Goal: Information Seeking & Learning: Learn about a topic

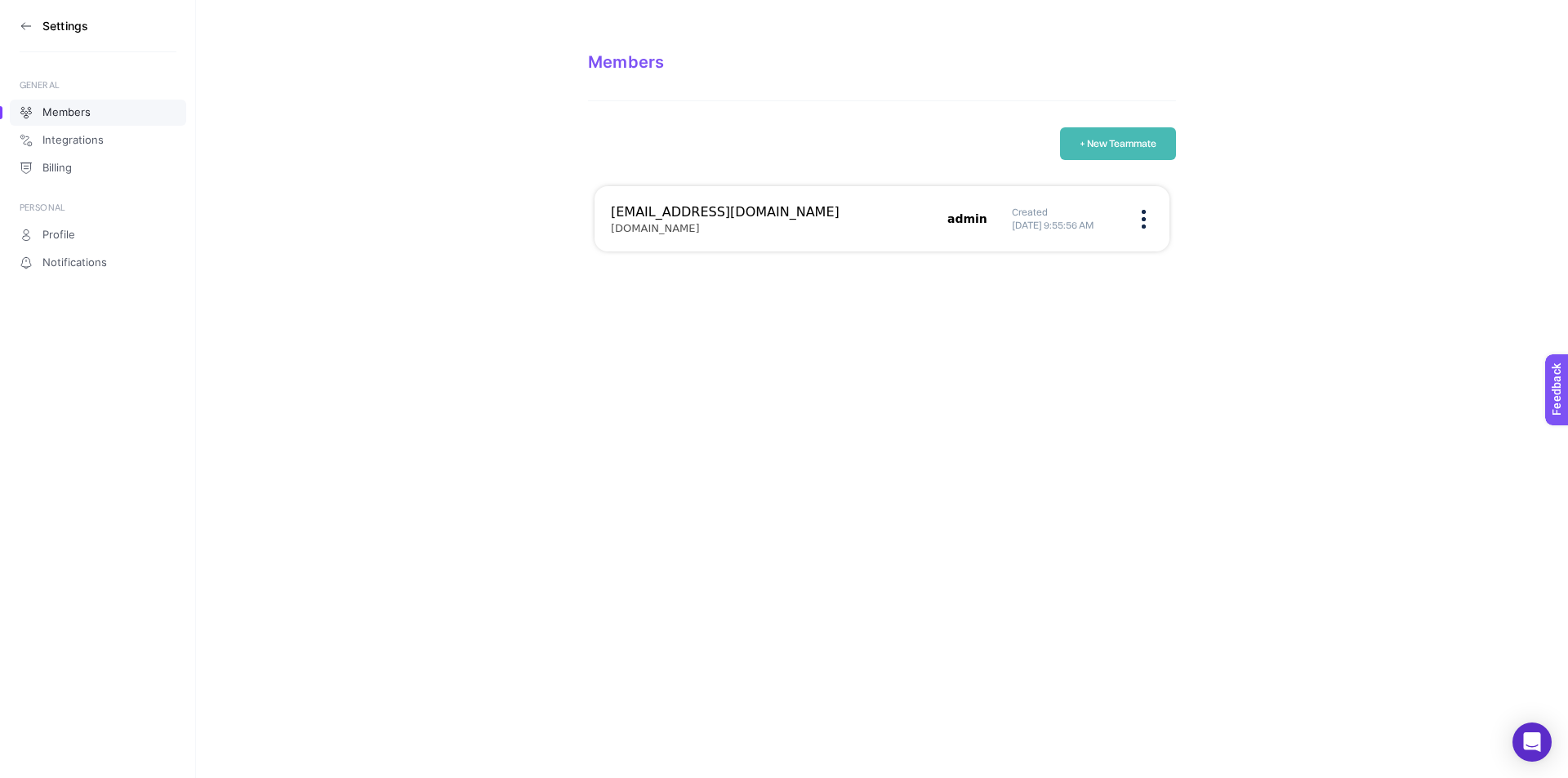
click at [25, 22] on icon at bounding box center [25, 25] width 13 height 13
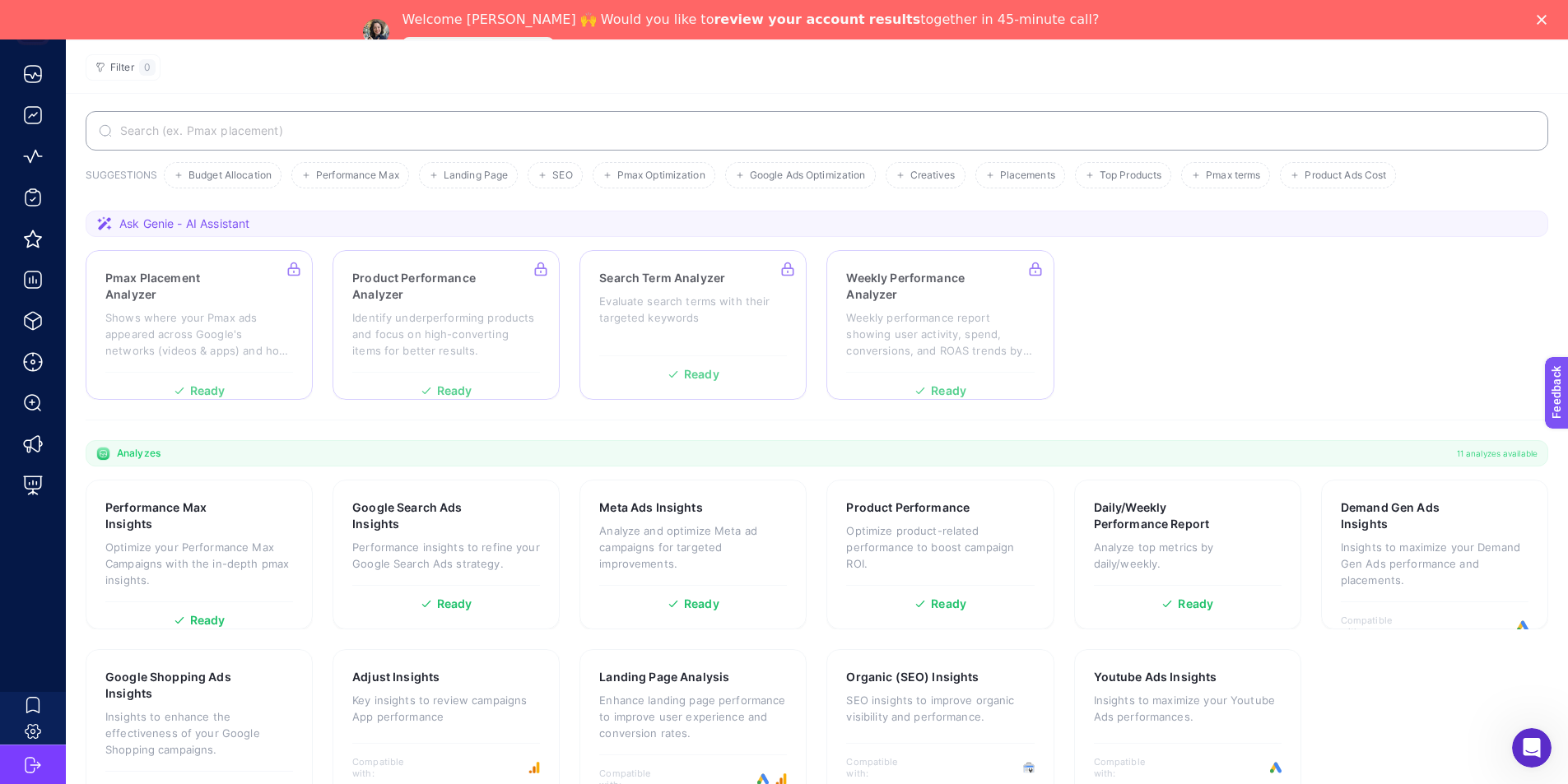
scroll to position [96, 0]
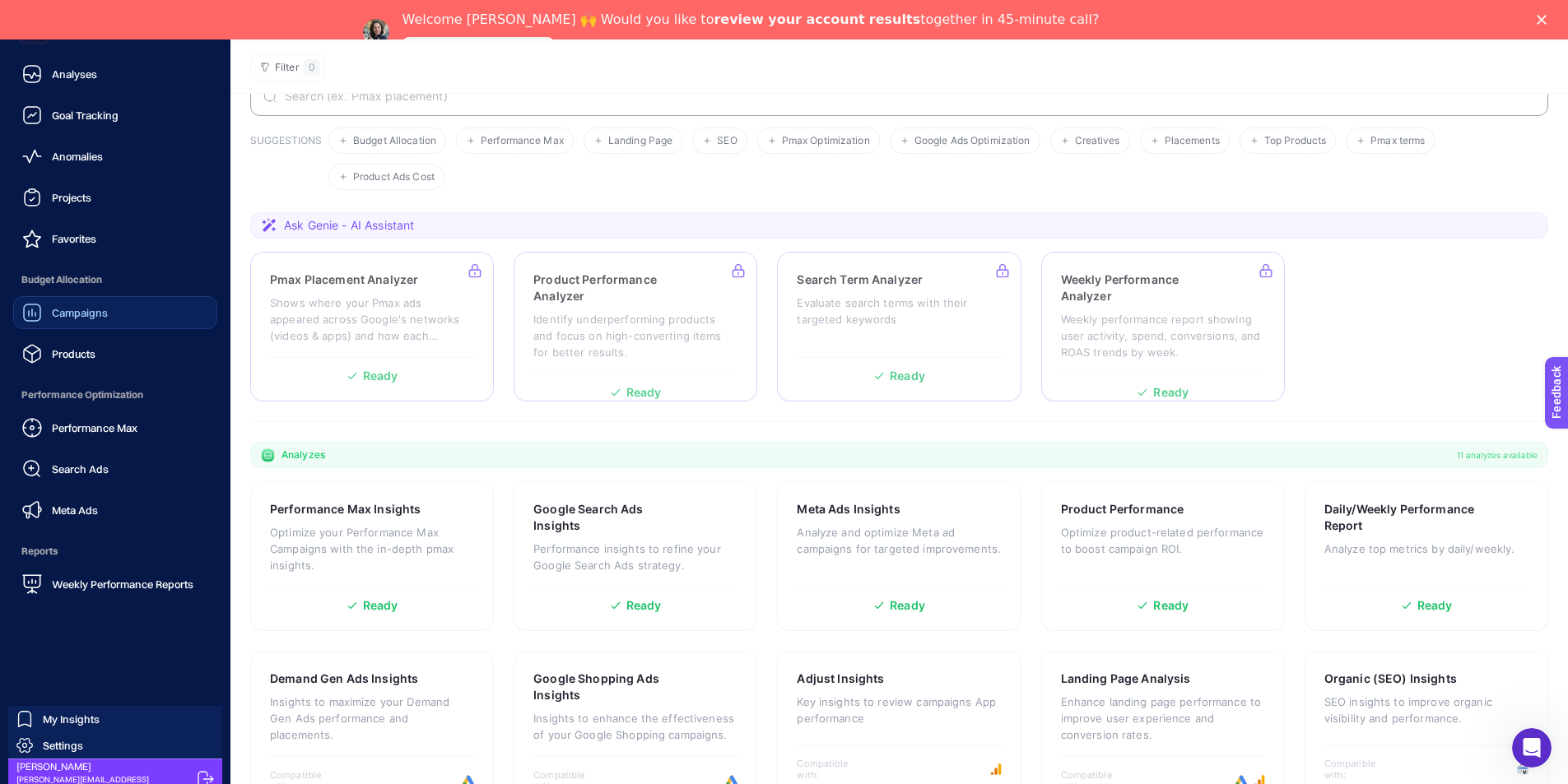
click at [71, 308] on span "Campaigns" at bounding box center [79, 312] width 56 height 13
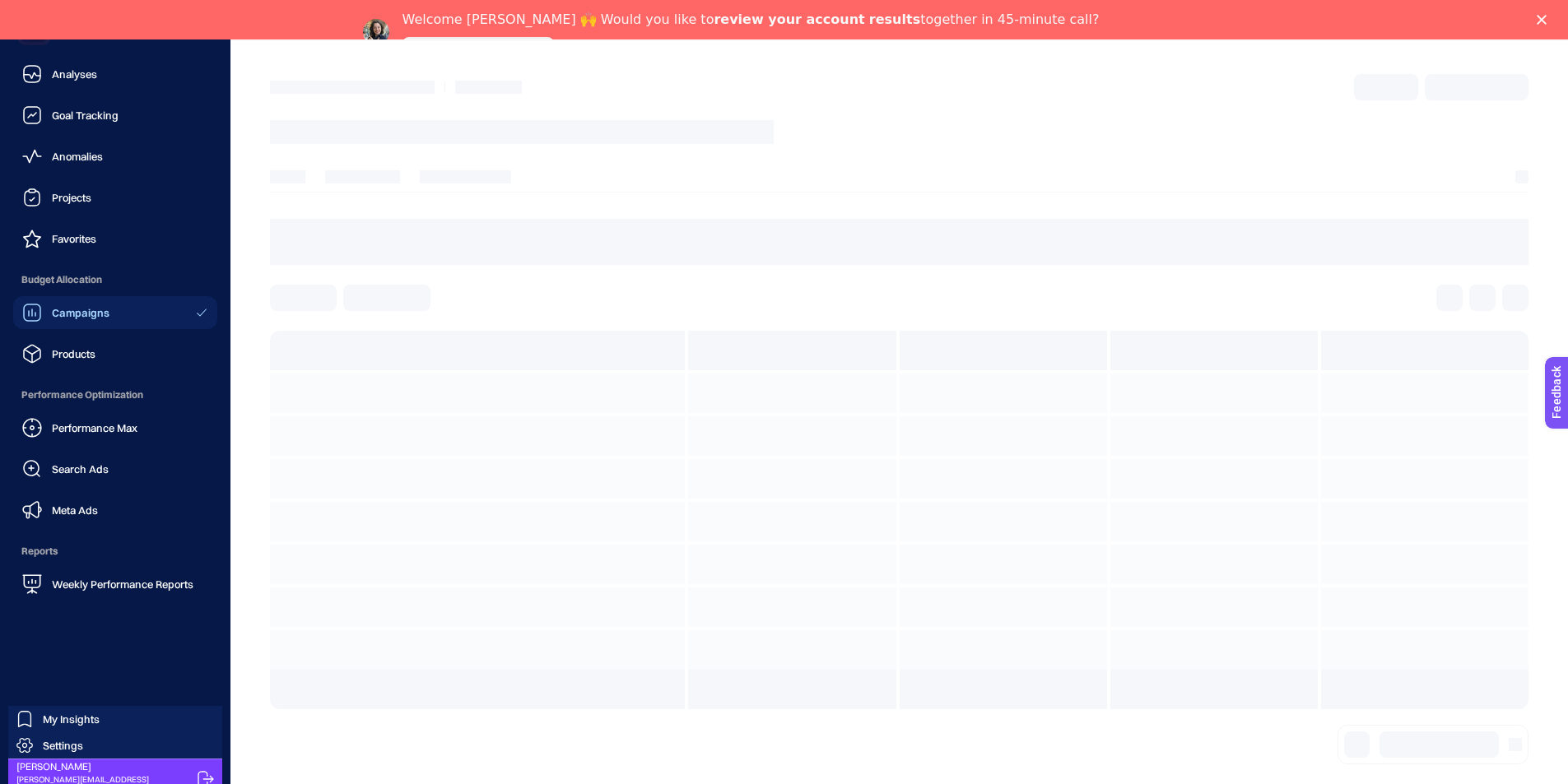
scroll to position [40, 0]
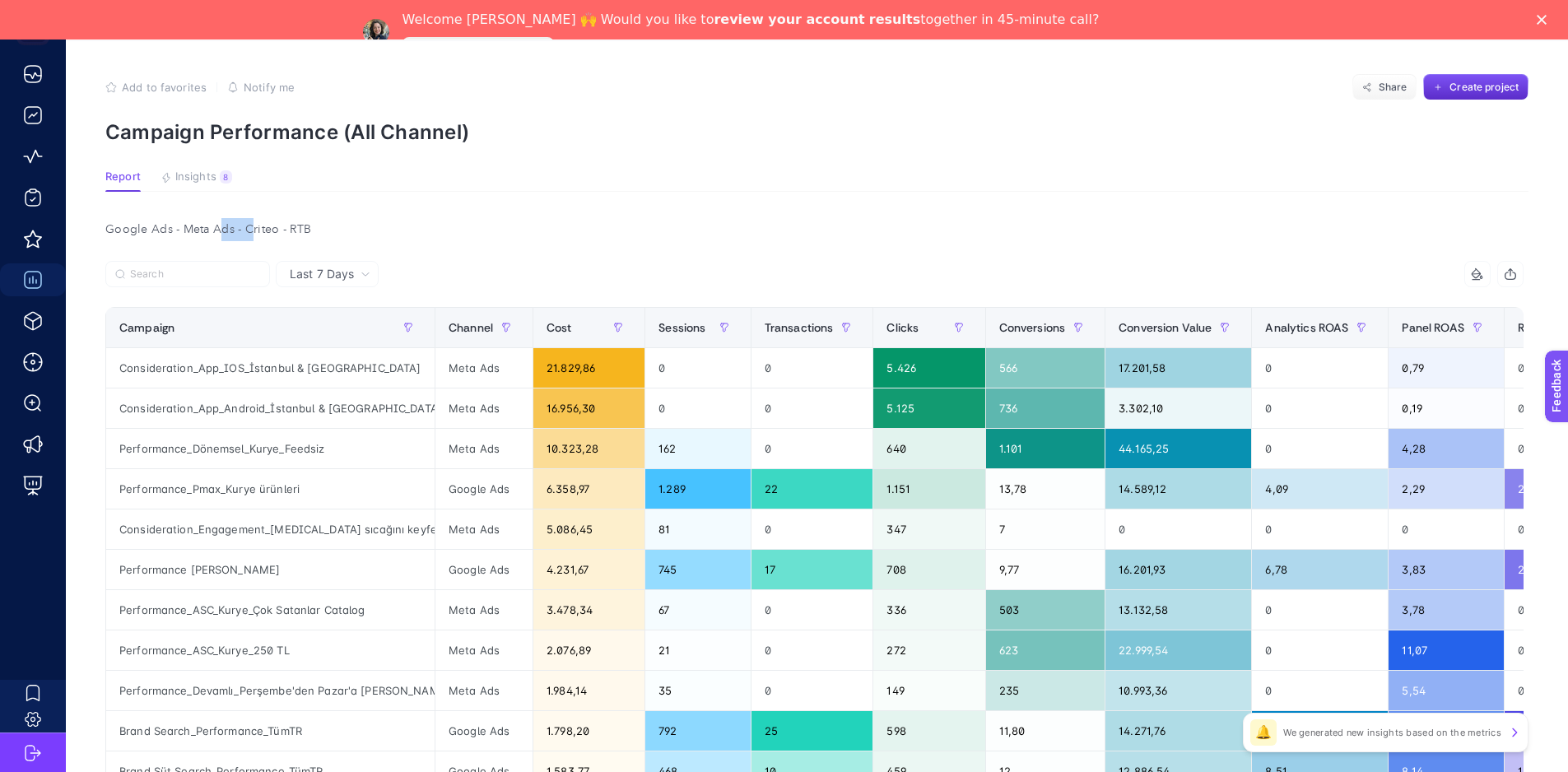
drag, startPoint x: 221, startPoint y: 229, endPoint x: 285, endPoint y: 236, distance: 64.4
click at [269, 236] on div "Google Ads - Meta Ads - Criteo - RTB" at bounding box center [814, 229] width 1444 height 23
click at [299, 236] on div "Google Ads - Meta Ads - Criteo - RTB" at bounding box center [814, 229] width 1444 height 23
click at [328, 229] on div "Google Ads - Meta Ads - Criteo - RTB" at bounding box center [814, 229] width 1444 height 23
click at [202, 171] on span "Insights" at bounding box center [196, 176] width 41 height 13
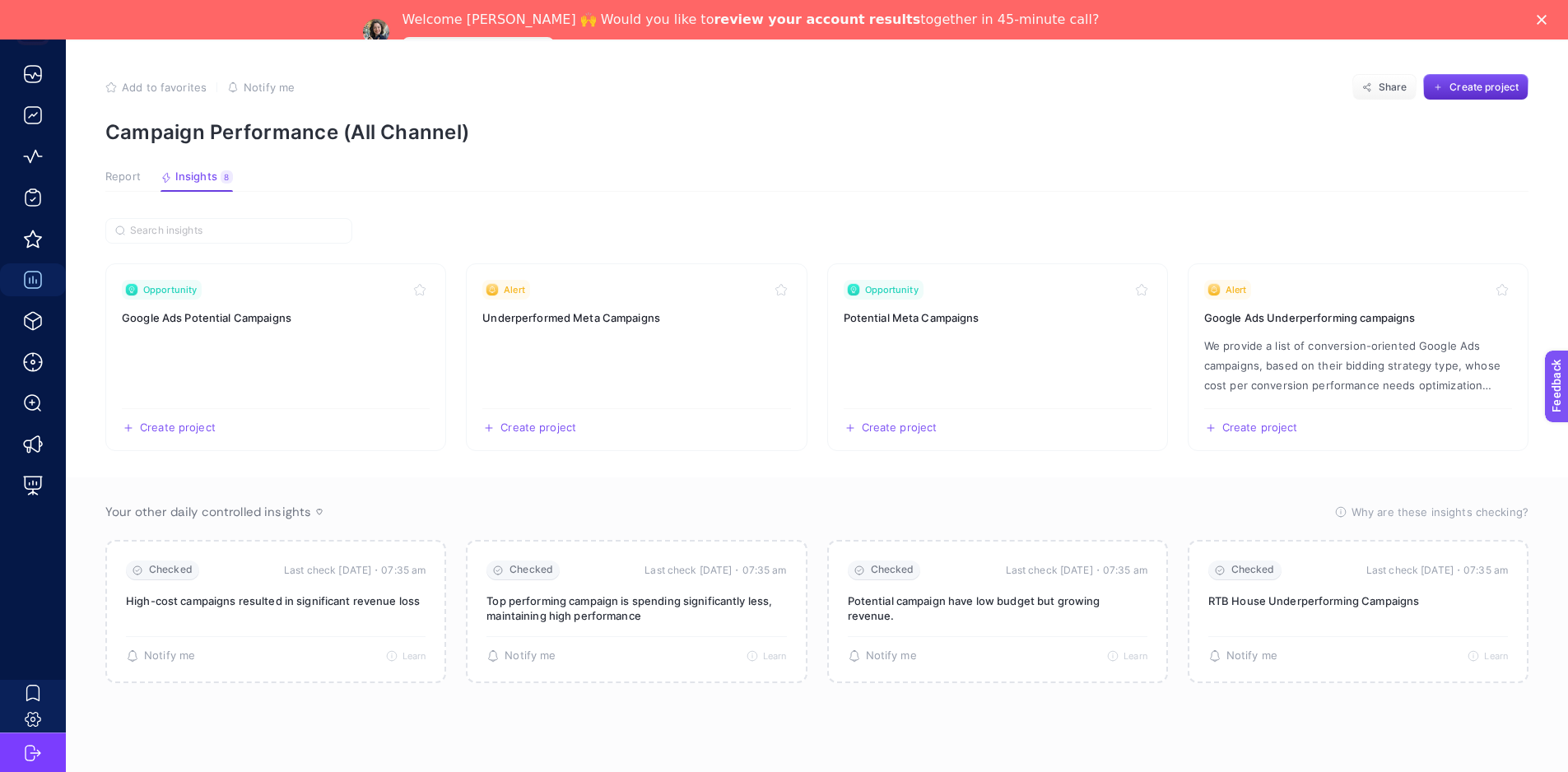
click at [132, 177] on span "Report" at bounding box center [123, 176] width 35 height 13
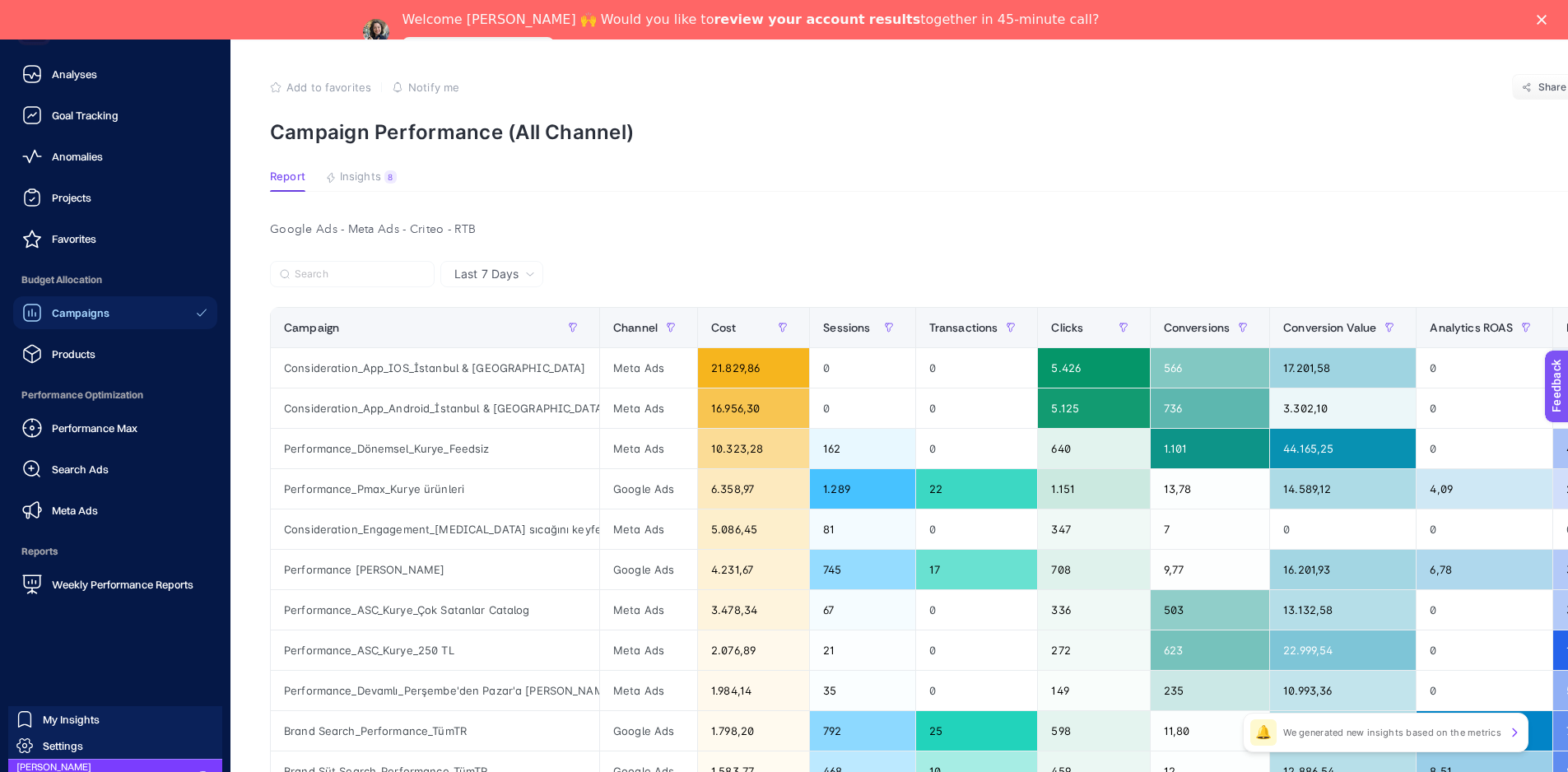
click at [113, 445] on div "Performance Max Search Ads Meta Ads" at bounding box center [115, 468] width 204 height 116
click at [111, 429] on span "Performance Max" at bounding box center [94, 428] width 86 height 13
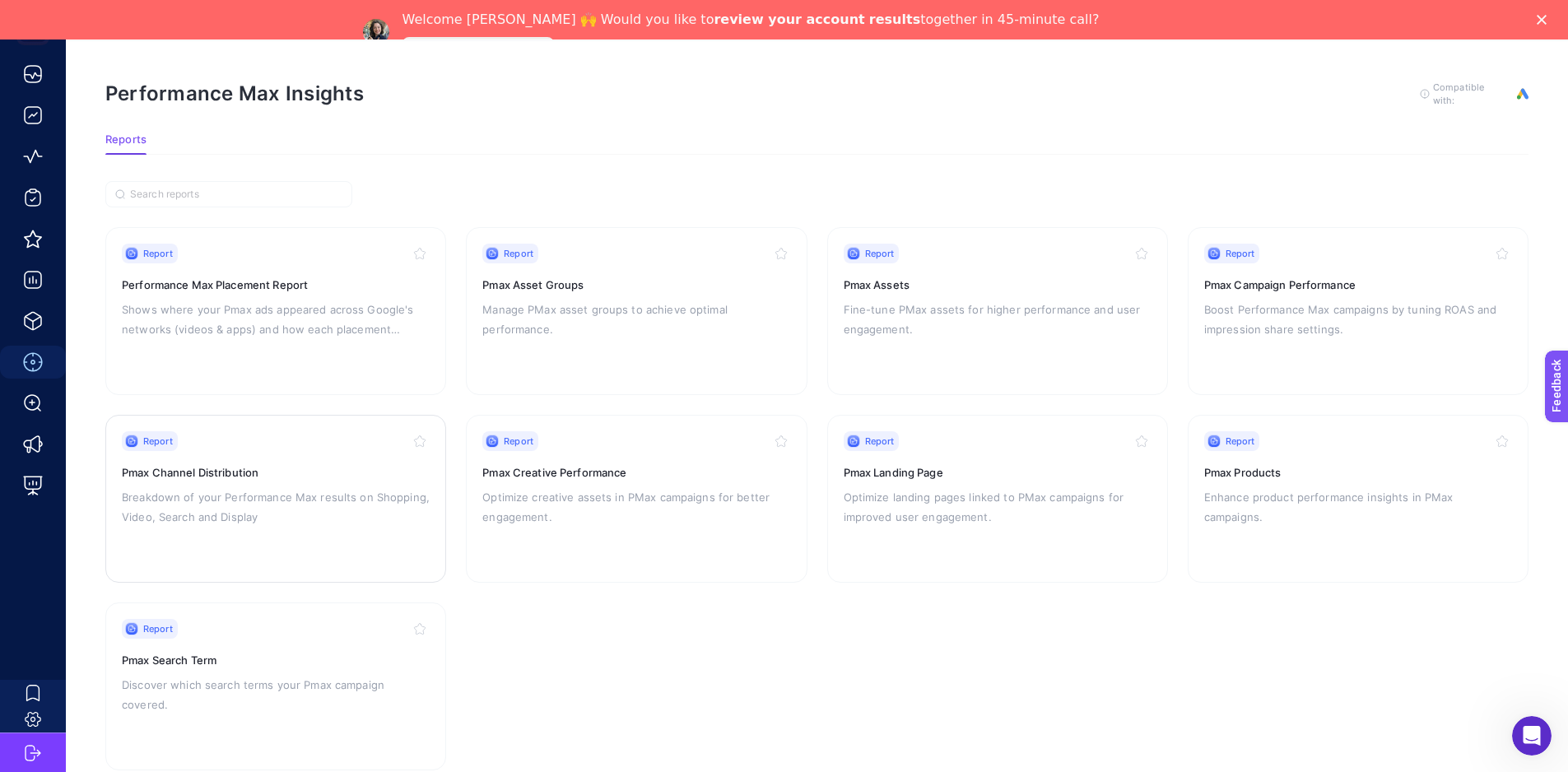
click at [305, 459] on div "Report Pmax Channel Distribution Breakdown of your Performance Max results on S…" at bounding box center [275, 498] width 308 height 135
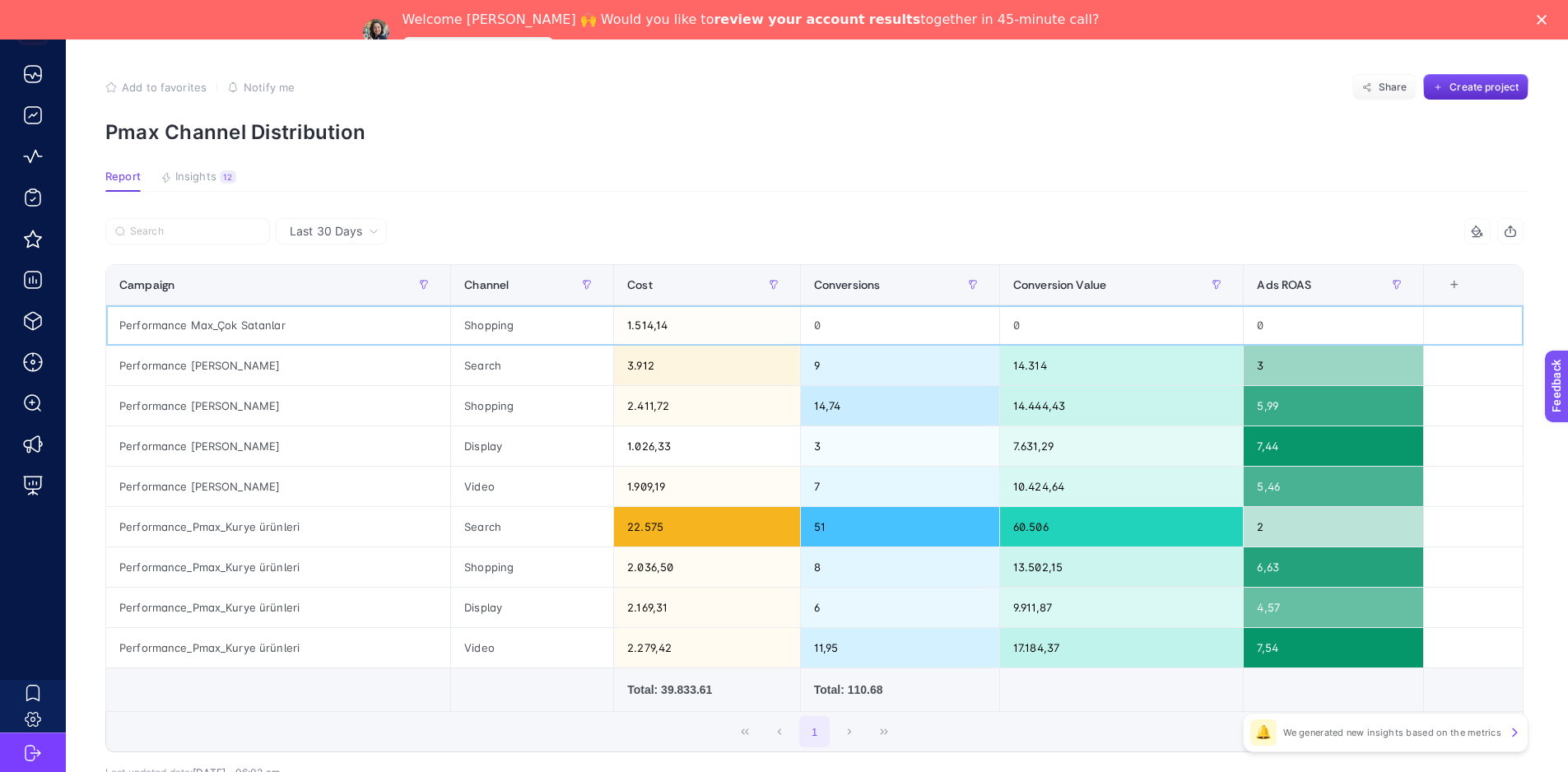
click at [248, 331] on div "Performance Max_Çok Satanlar" at bounding box center [278, 325] width 344 height 40
click at [255, 366] on div "Performance [PERSON_NAME]" at bounding box center [278, 365] width 344 height 40
click at [243, 427] on div "Performance [PERSON_NAME]" at bounding box center [278, 446] width 344 height 40
click at [249, 498] on div "Performance [PERSON_NAME]" at bounding box center [278, 486] width 344 height 40
click at [786, 276] on button "button" at bounding box center [774, 285] width 26 height 26
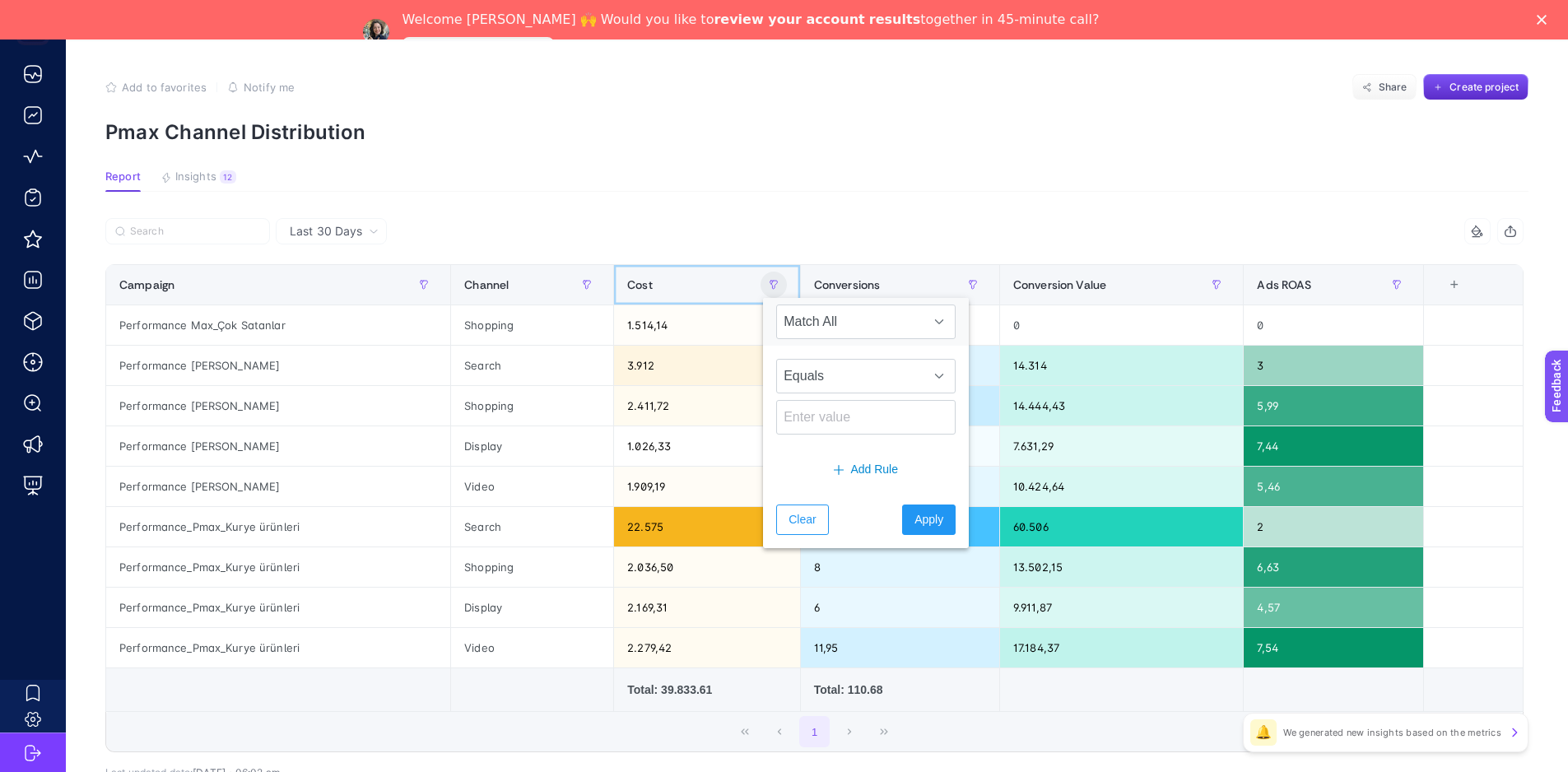
click at [677, 288] on div "Cost" at bounding box center [707, 285] width 160 height 26
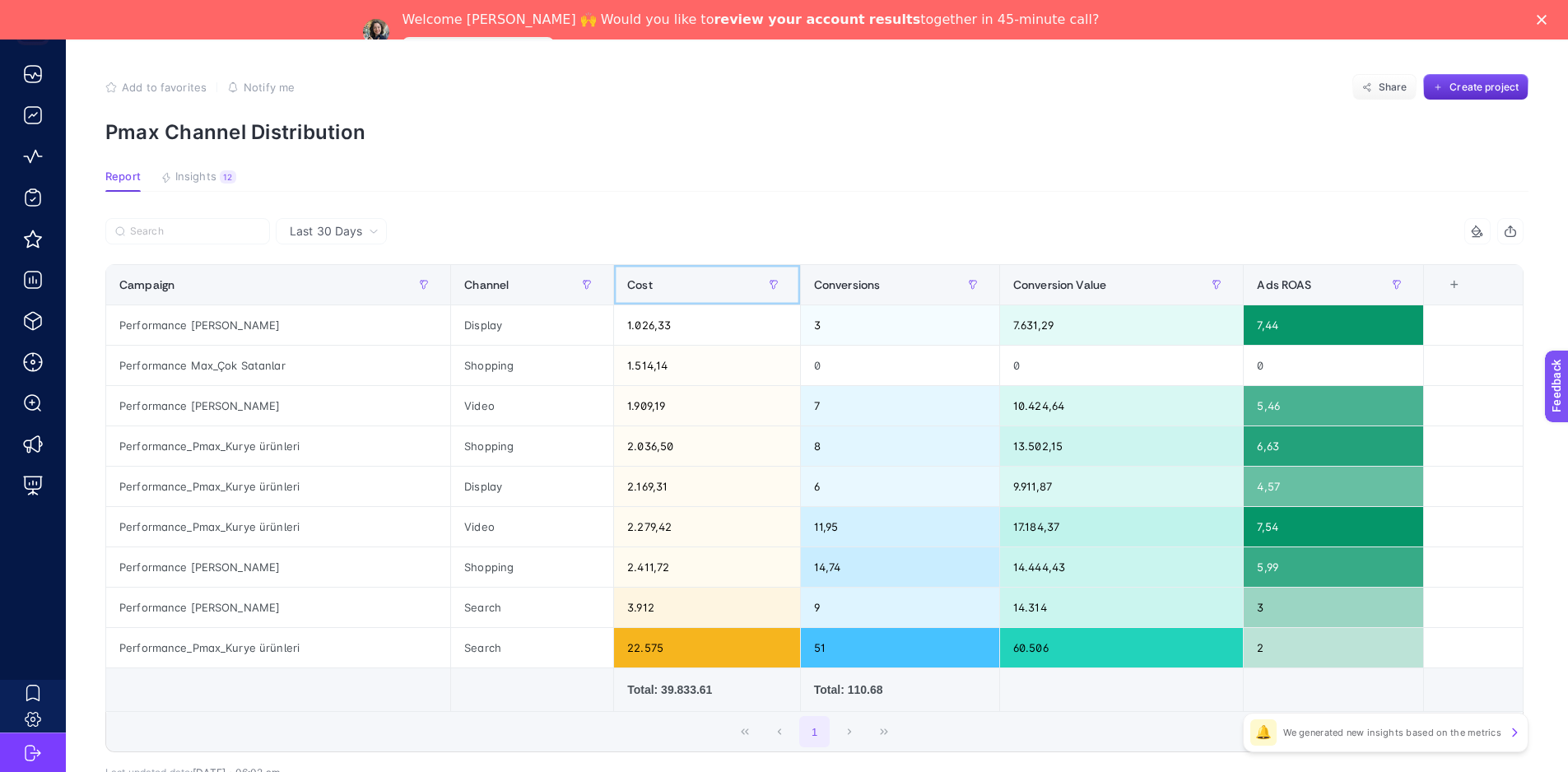
click at [674, 286] on div "Cost" at bounding box center [707, 285] width 160 height 26
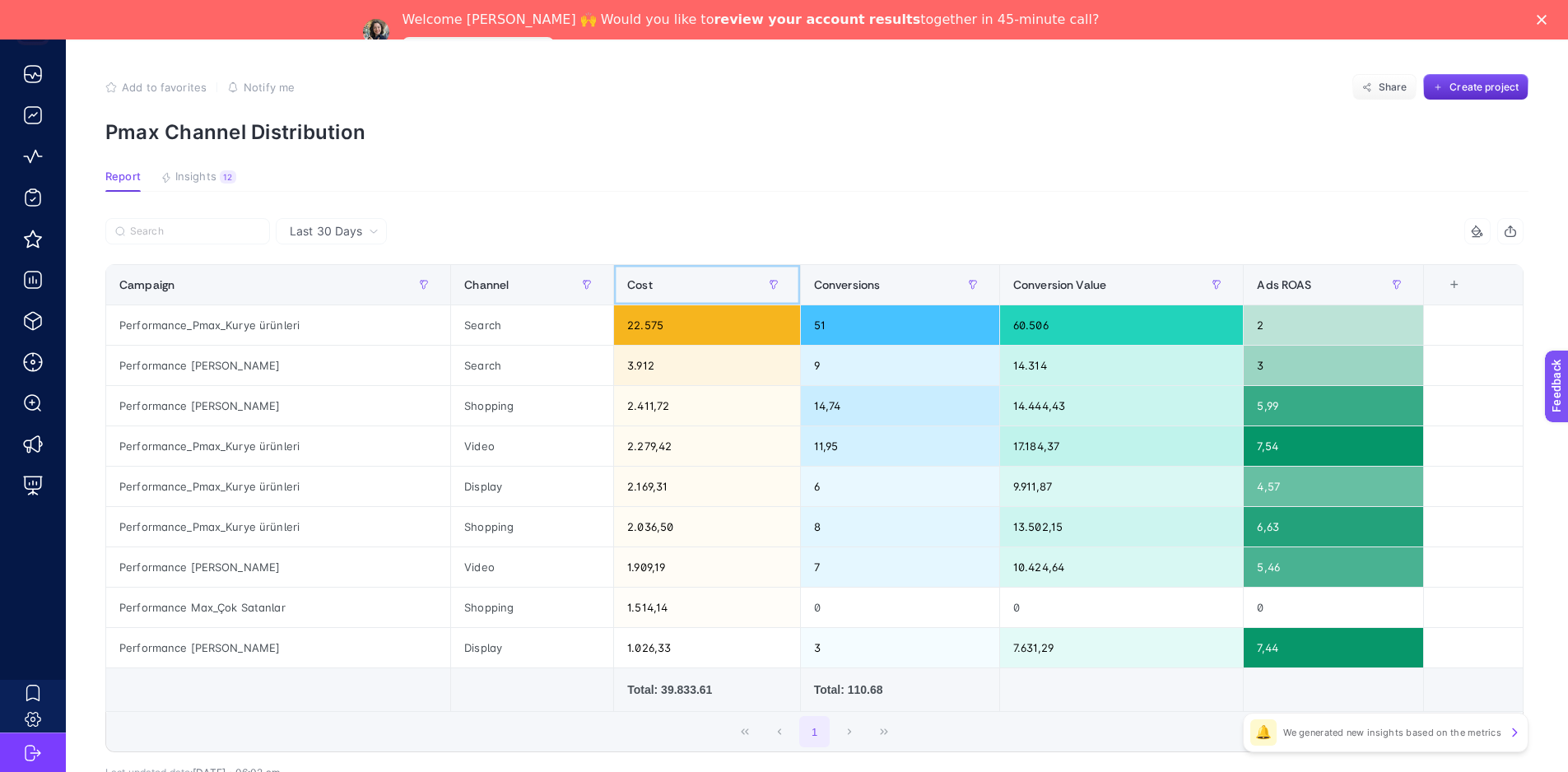
click at [674, 286] on div "Cost" at bounding box center [707, 285] width 160 height 26
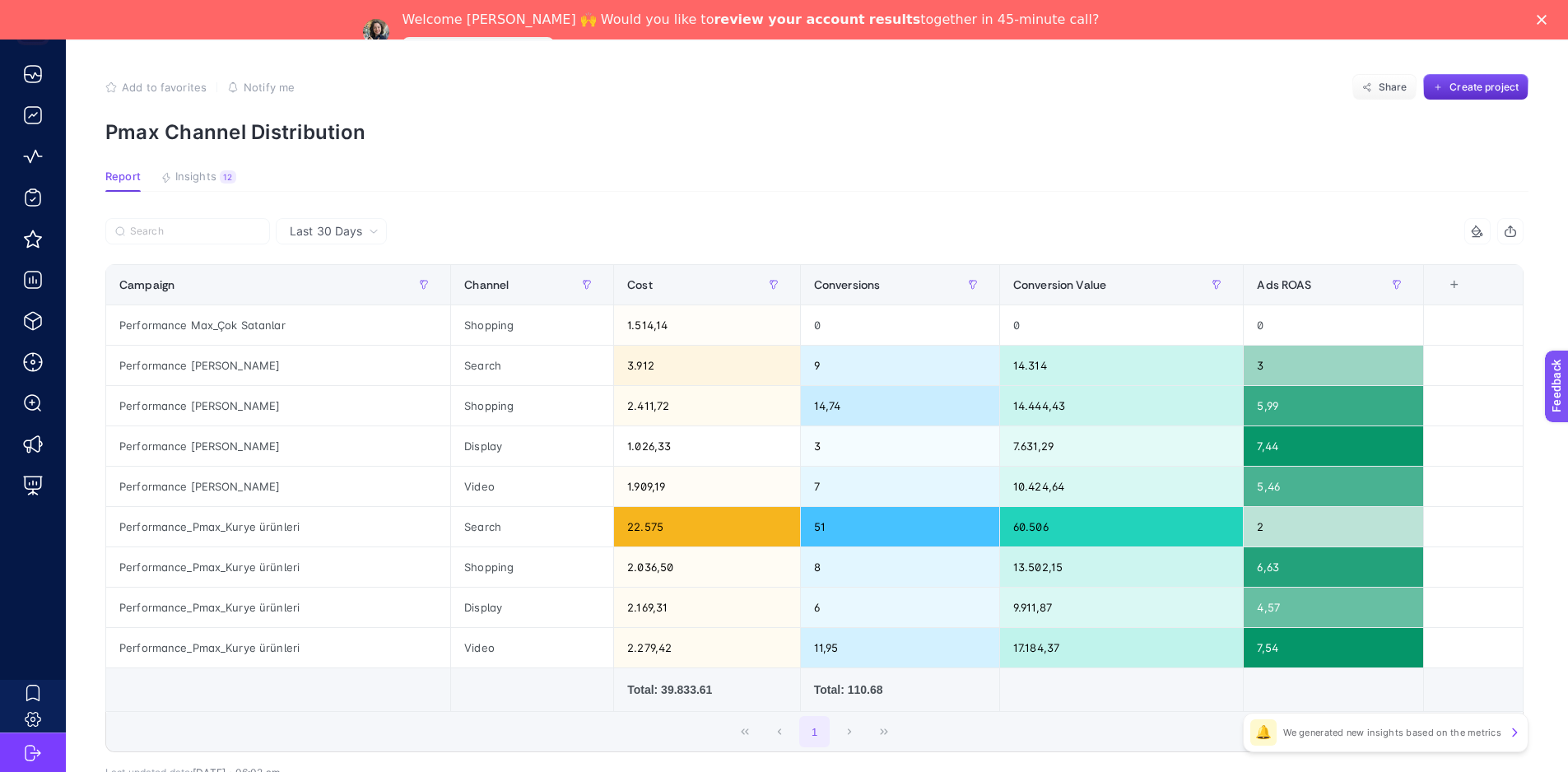
click at [703, 195] on article "Add to favorites false Notify me Share Create project Pmax Channel Distribution…" at bounding box center [817, 462] width 1502 height 843
drag, startPoint x: 773, startPoint y: 319, endPoint x: 748, endPoint y: 313, distance: 25.7
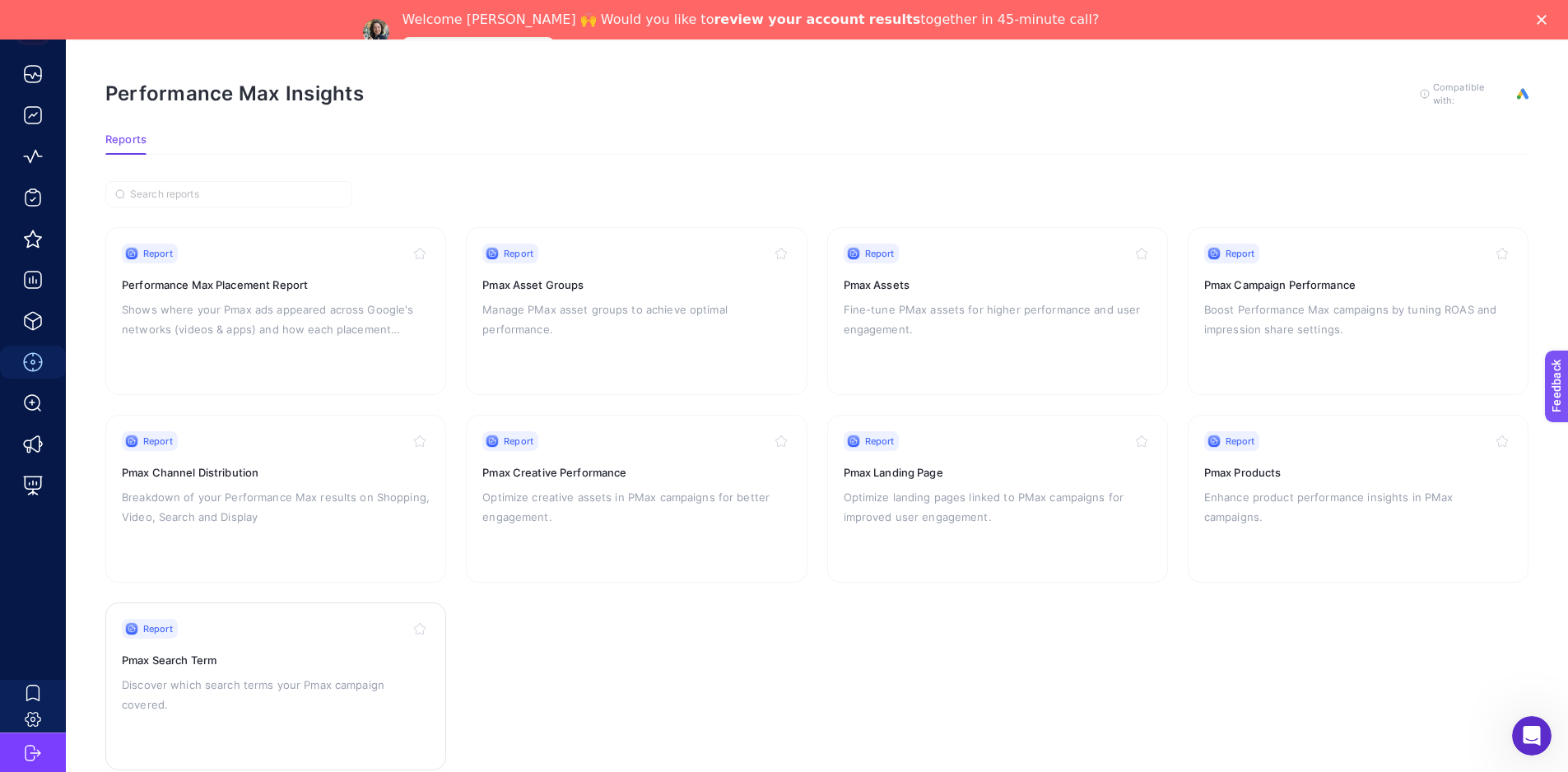
click at [334, 704] on div "Report Pmax Search Term Discover which search terms your Pmax campaign covered." at bounding box center [275, 686] width 308 height 135
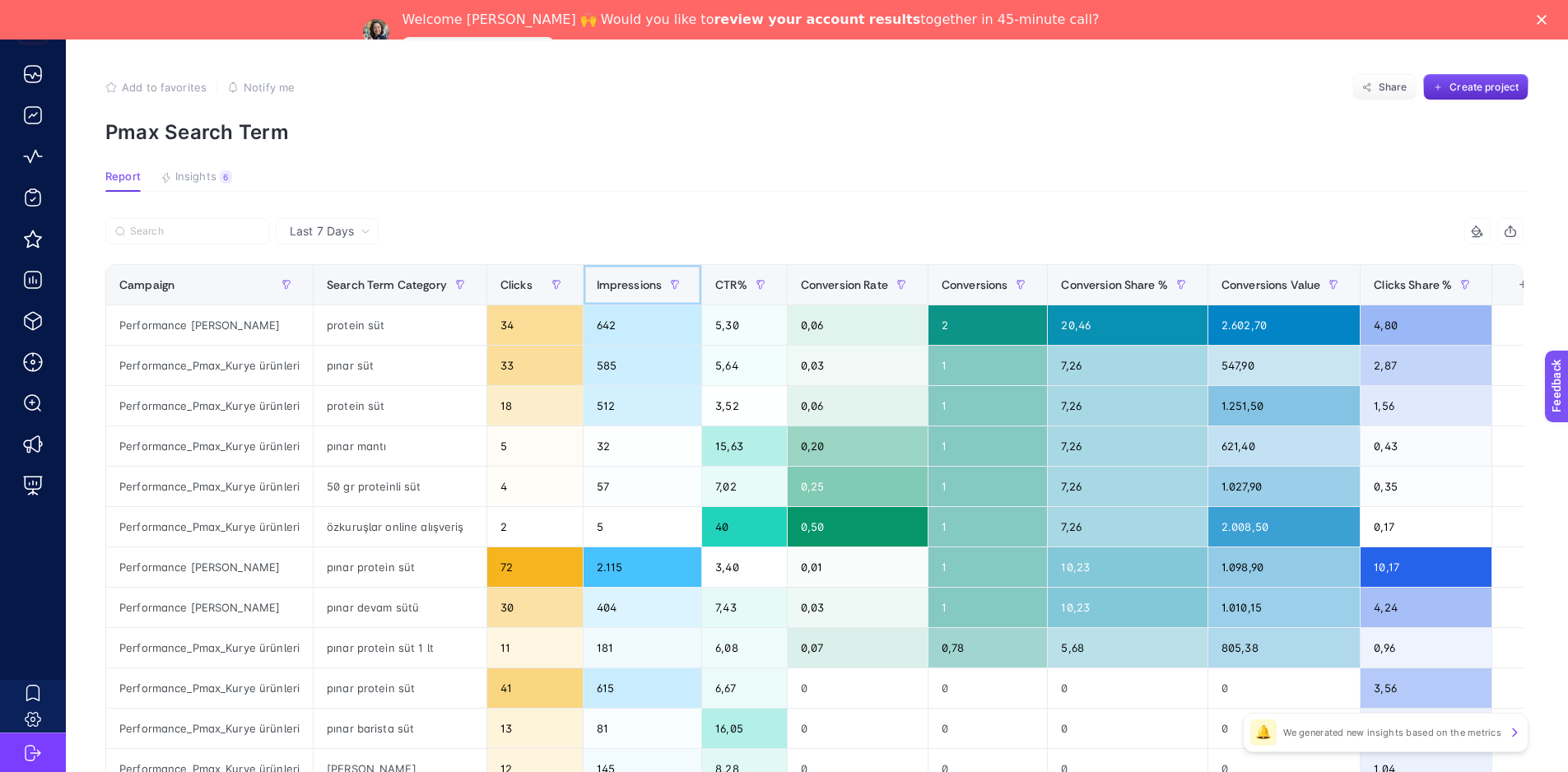
click at [599, 284] on span "Impressions" at bounding box center [629, 284] width 66 height 13
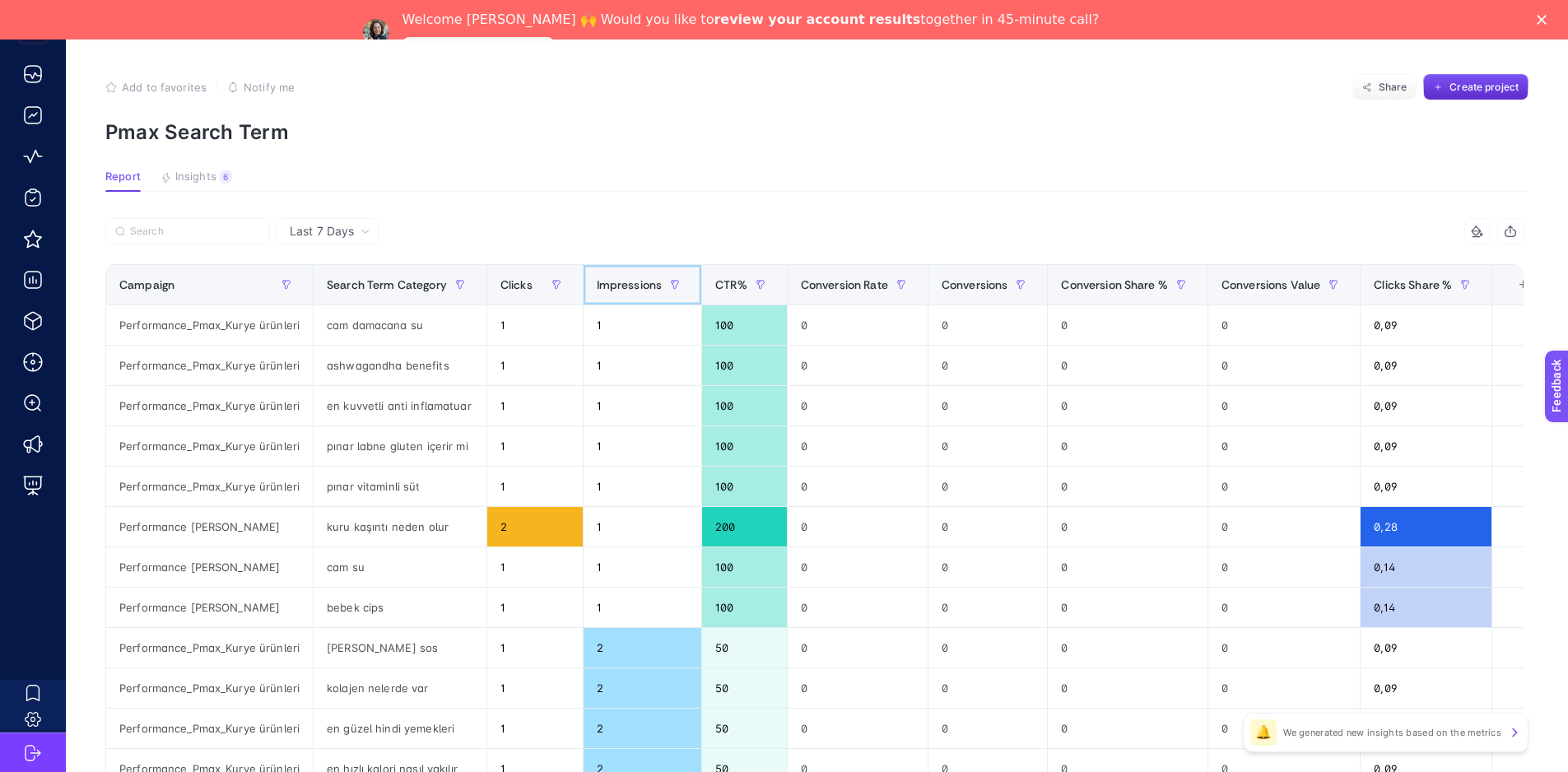
click at [599, 284] on span "Impressions" at bounding box center [629, 284] width 66 height 13
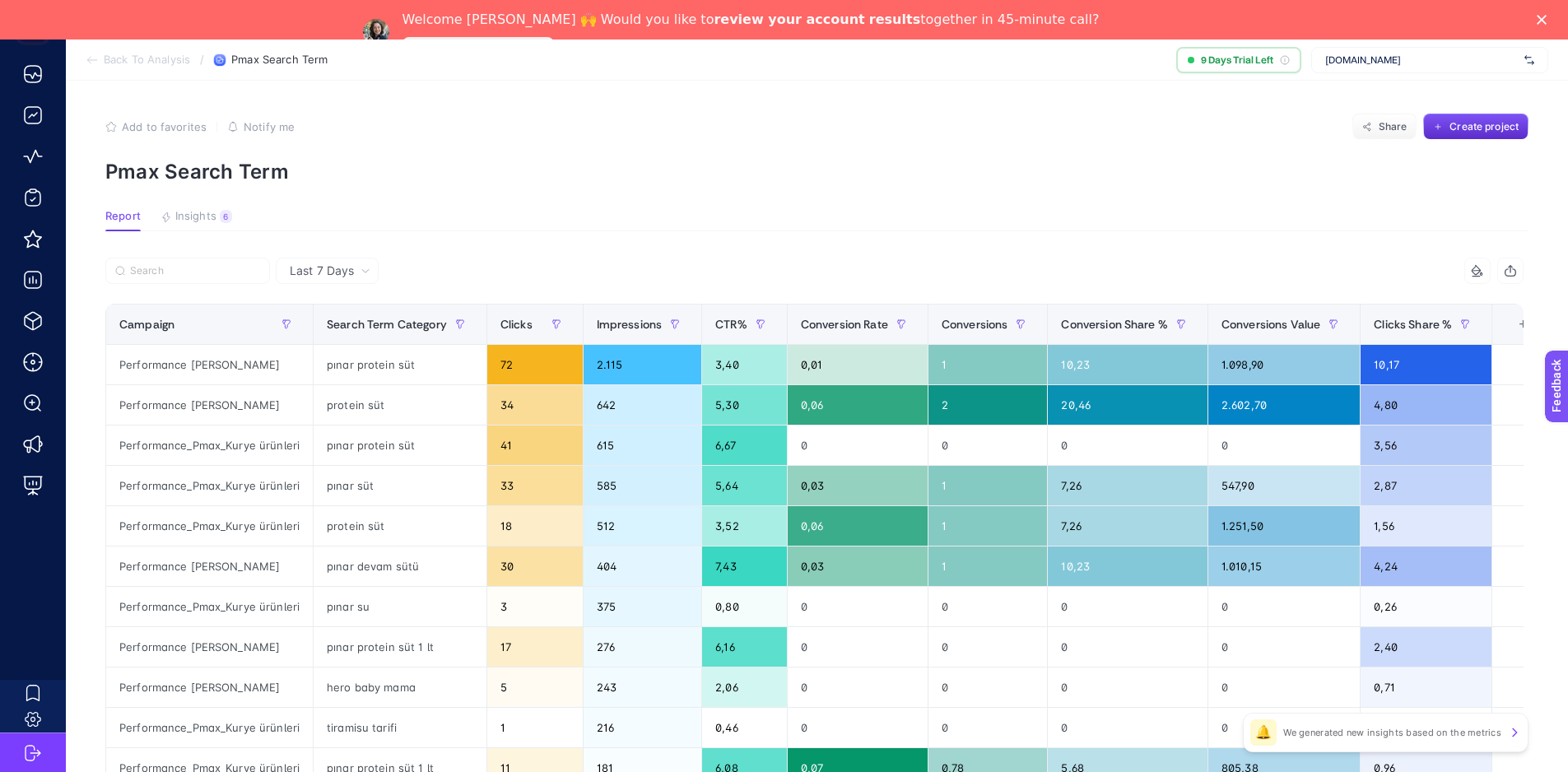
click at [786, 141] on section "Add to favorites false Notify me Share Create project Pmax Search Term" at bounding box center [816, 148] width 1423 height 70
click at [974, 175] on p "Pmax Search Term" at bounding box center [816, 171] width 1423 height 24
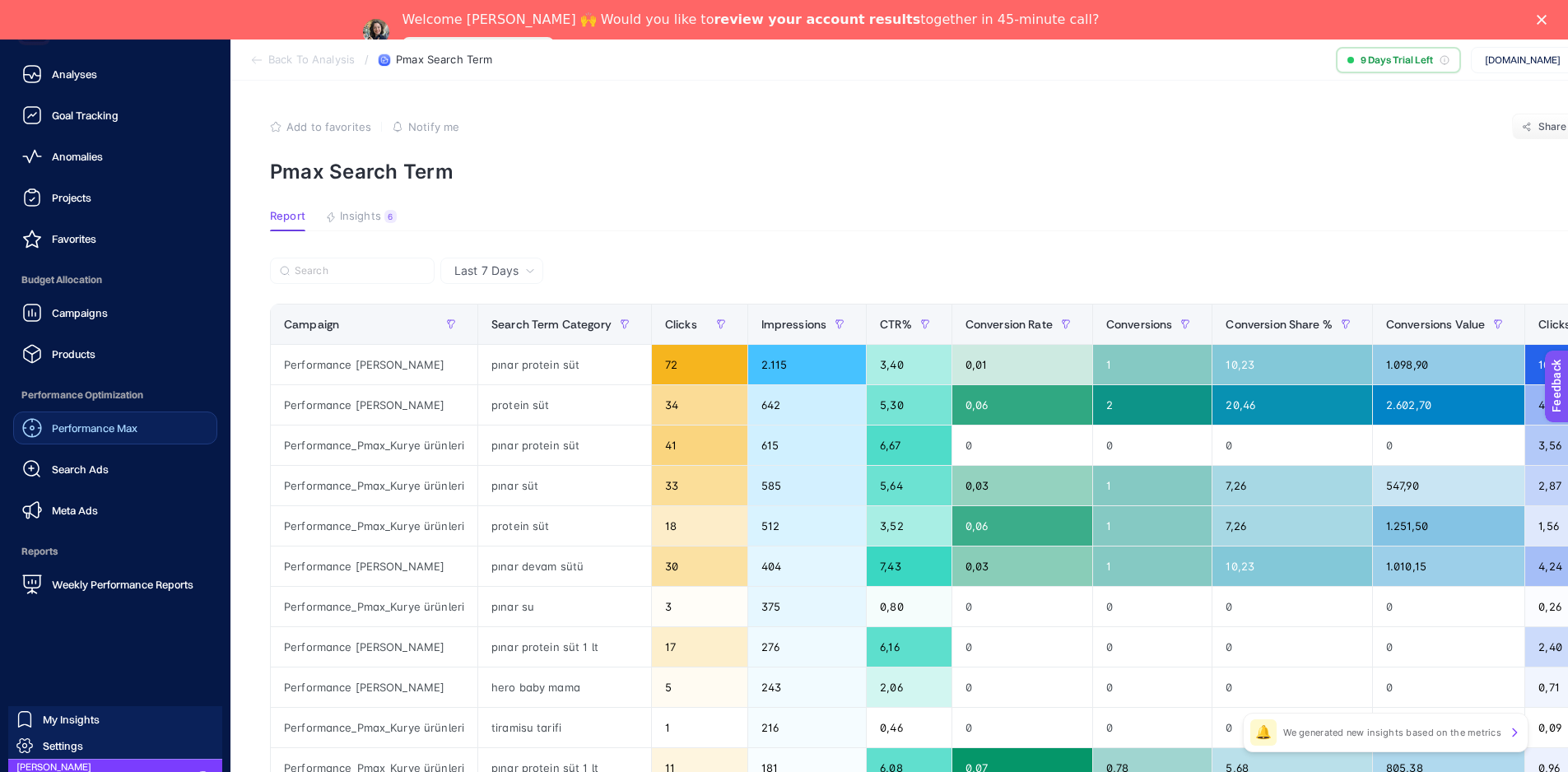
click at [131, 435] on div "Performance Max" at bounding box center [79, 428] width 116 height 19
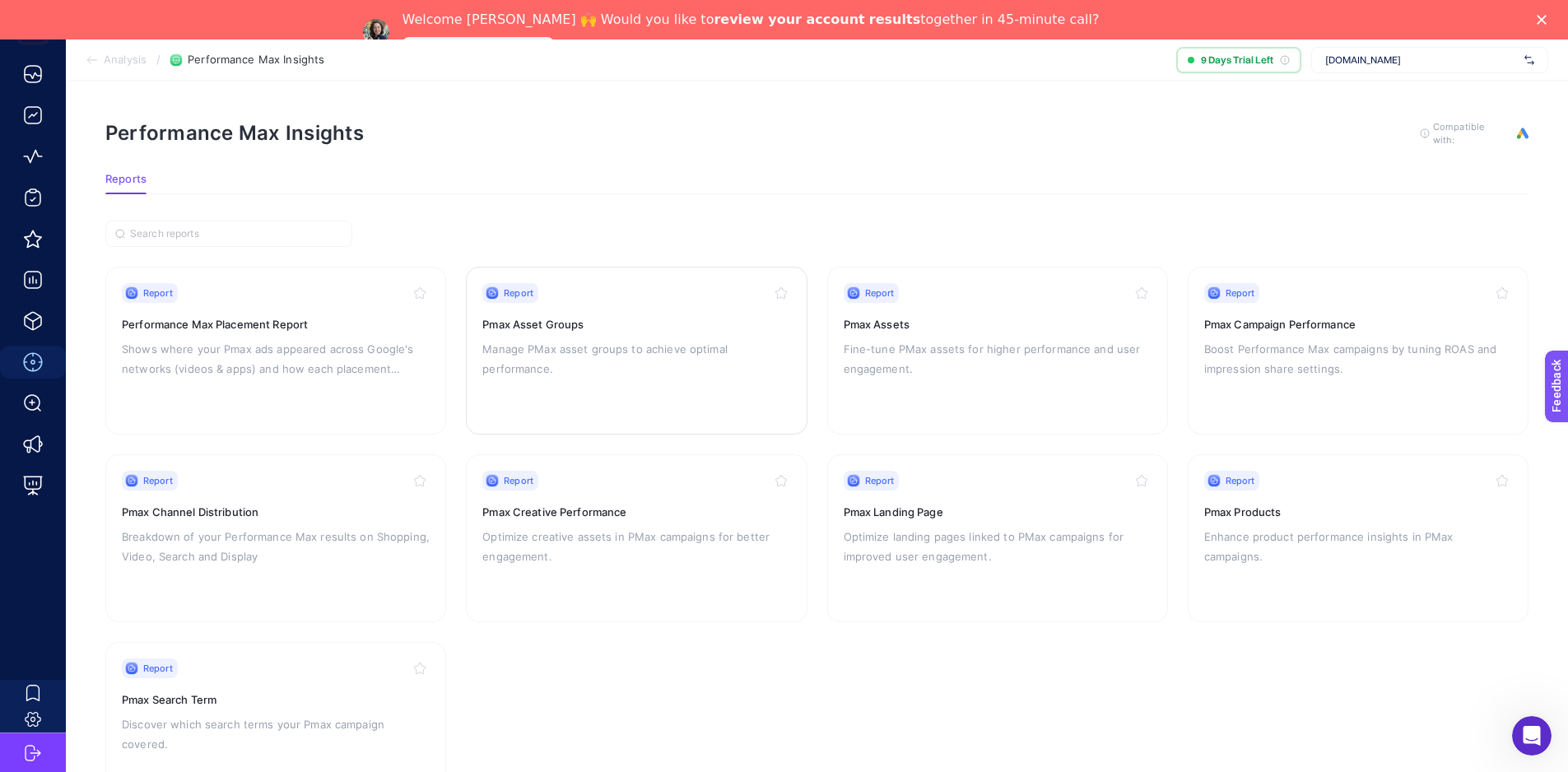
click at [755, 348] on p "Manage PMax asset groups to achieve optimal performance." at bounding box center [636, 358] width 308 height 40
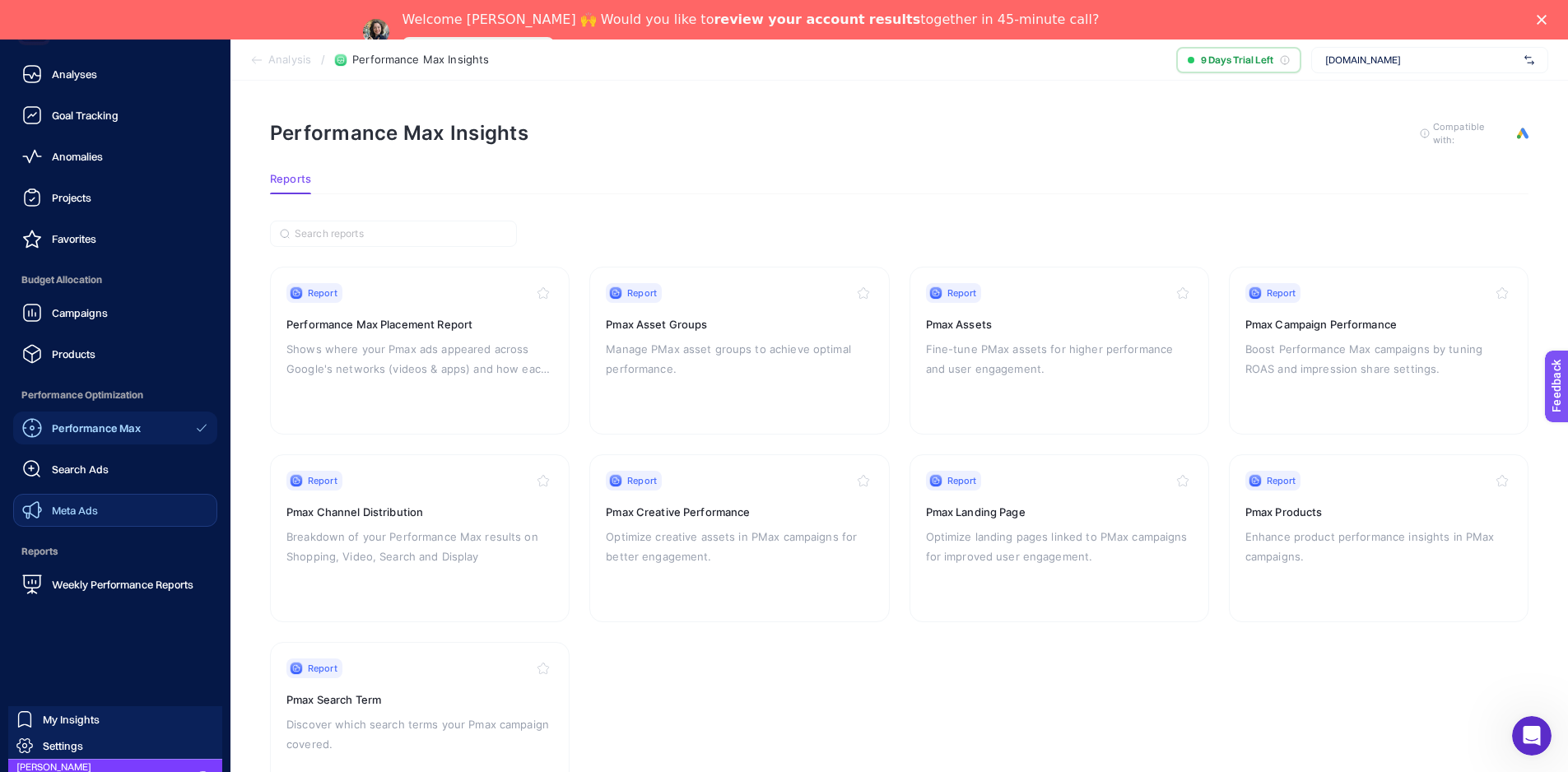
click at [85, 502] on div "Meta Ads" at bounding box center [60, 510] width 76 height 19
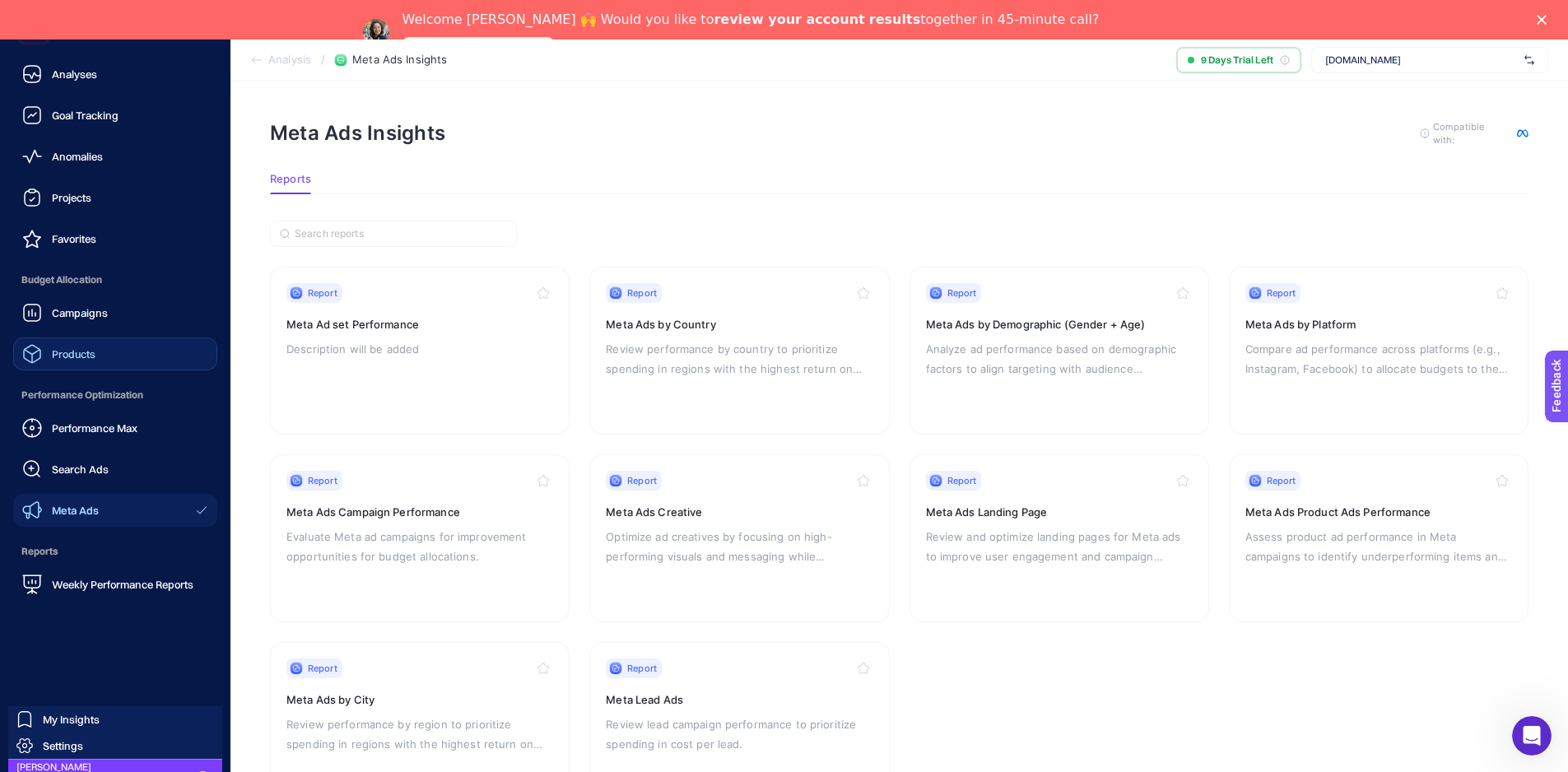
click at [141, 347] on link "Products" at bounding box center [115, 353] width 204 height 33
